Goal: Task Accomplishment & Management: Use online tool/utility

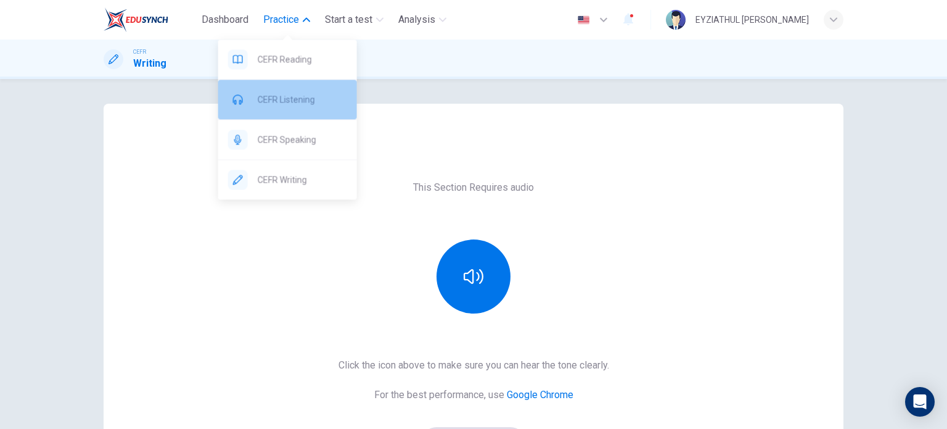
click at [295, 109] on div "CEFR Listening" at bounding box center [287, 99] width 139 height 39
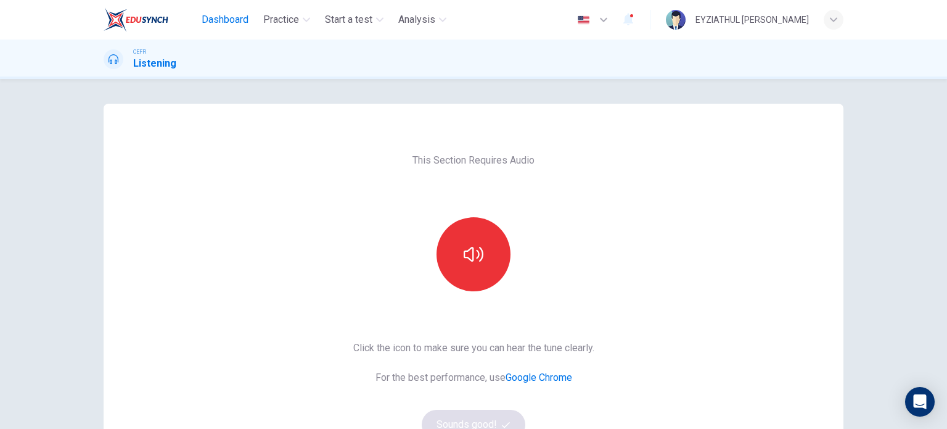
click at [217, 28] on button "Dashboard" at bounding box center [225, 20] width 57 height 22
